Goal: Task Accomplishment & Management: Manage account settings

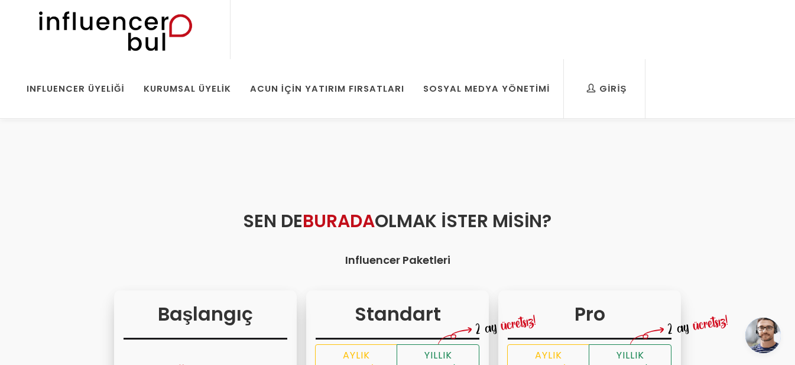
scroll to position [419, 0]
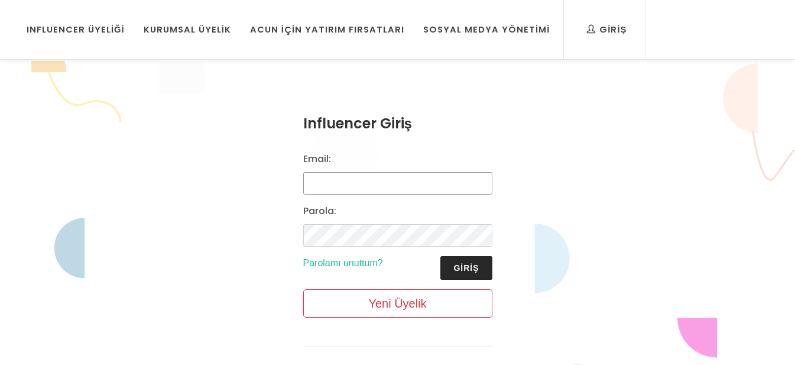
type input "[EMAIL_ADDRESS][DOMAIN_NAME]"
click at [465, 265] on button "Giriş" at bounding box center [465, 268] width 51 height 24
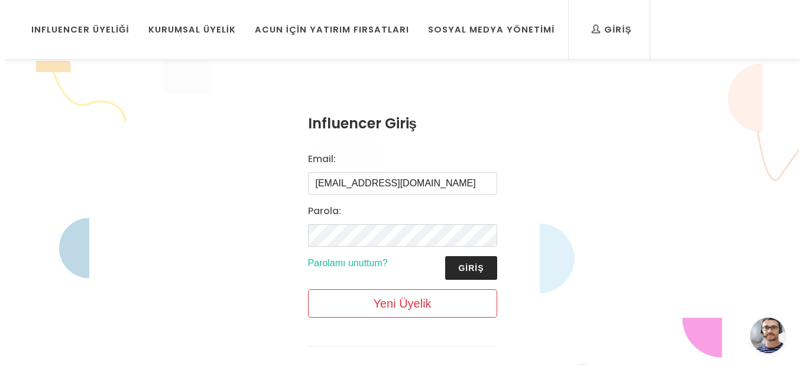
scroll to position [419, 0]
